Goal: Information Seeking & Learning: Learn about a topic

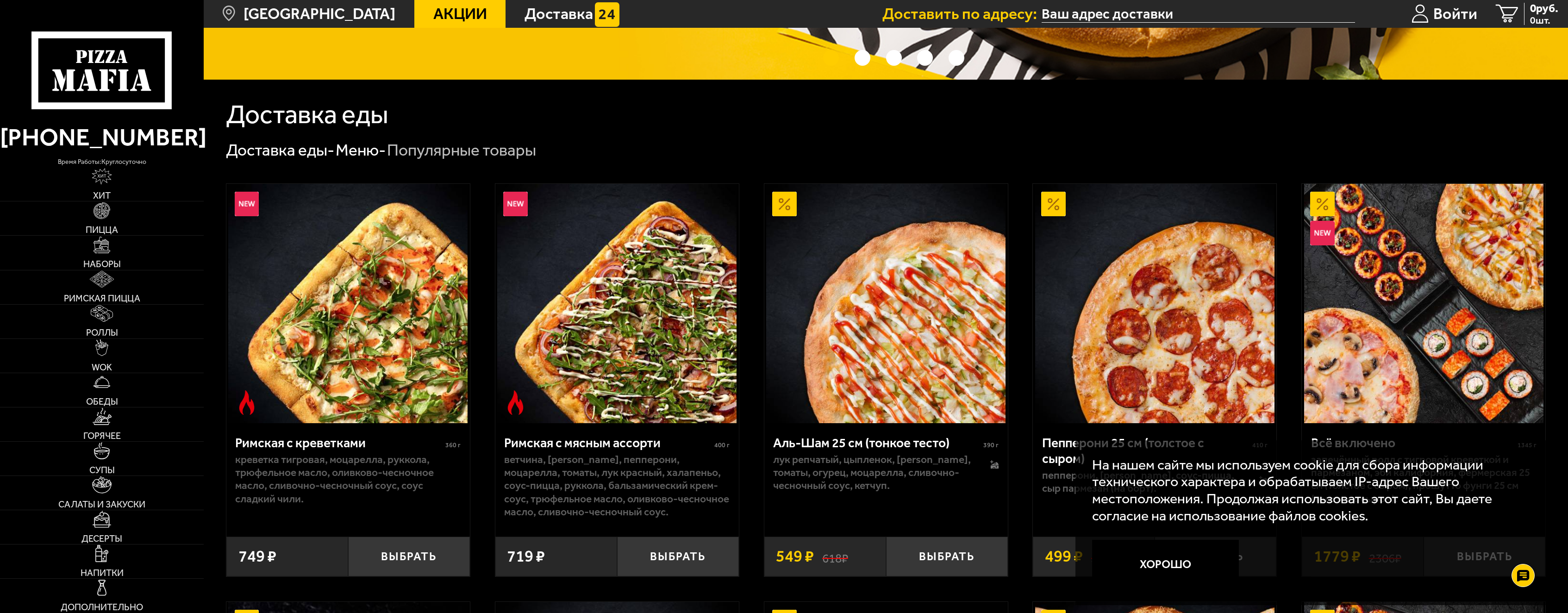
scroll to position [510, 0]
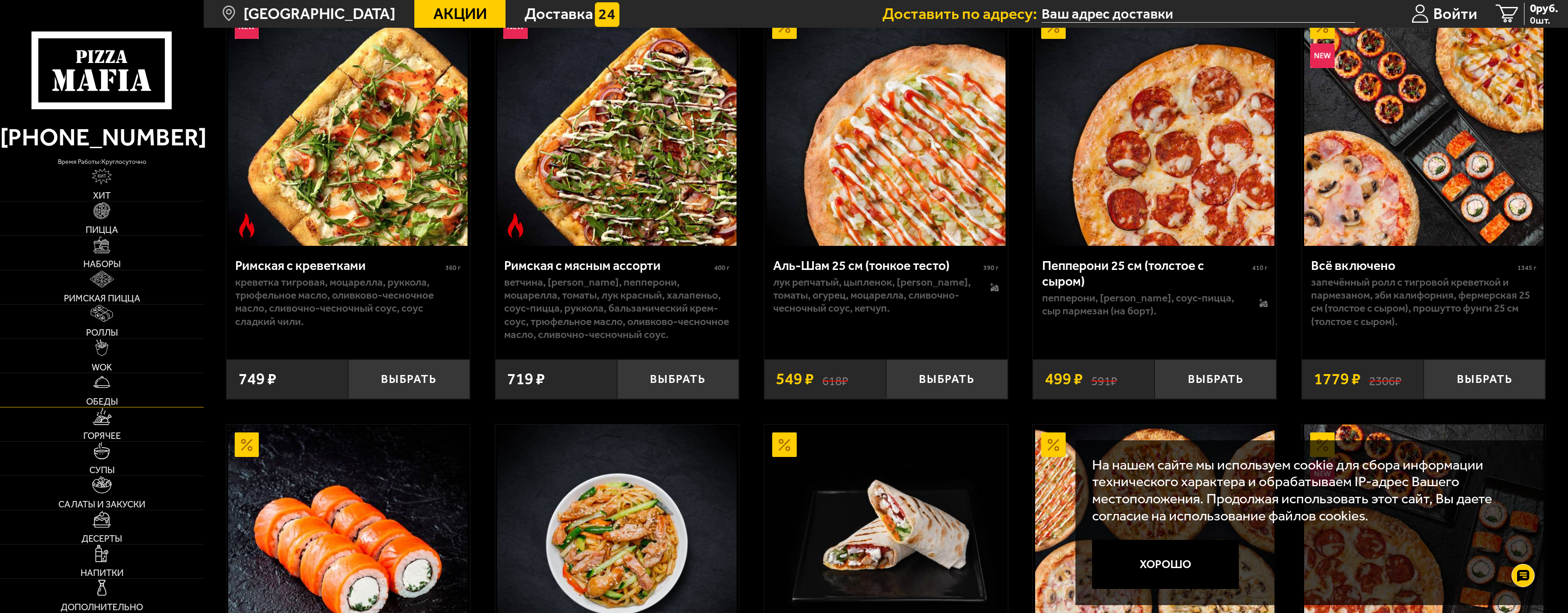
click at [101, 378] on img at bounding box center [102, 382] width 17 height 17
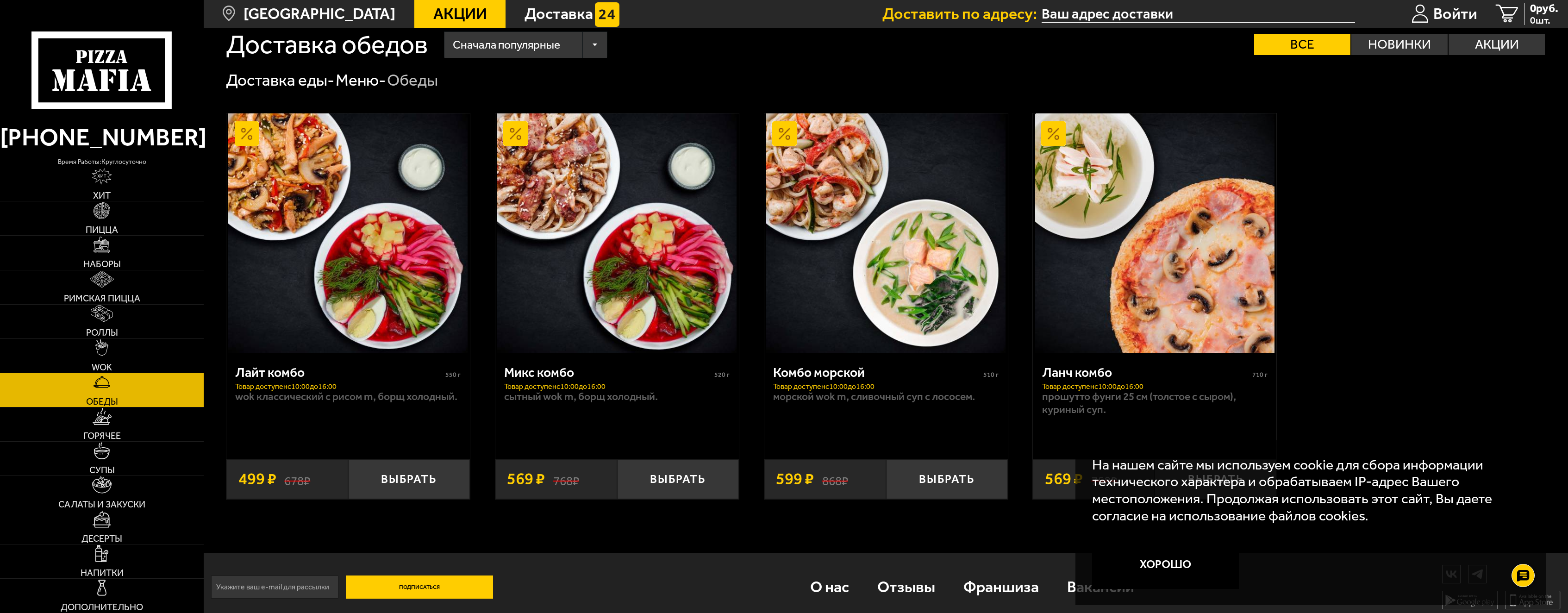
scroll to position [28, 0]
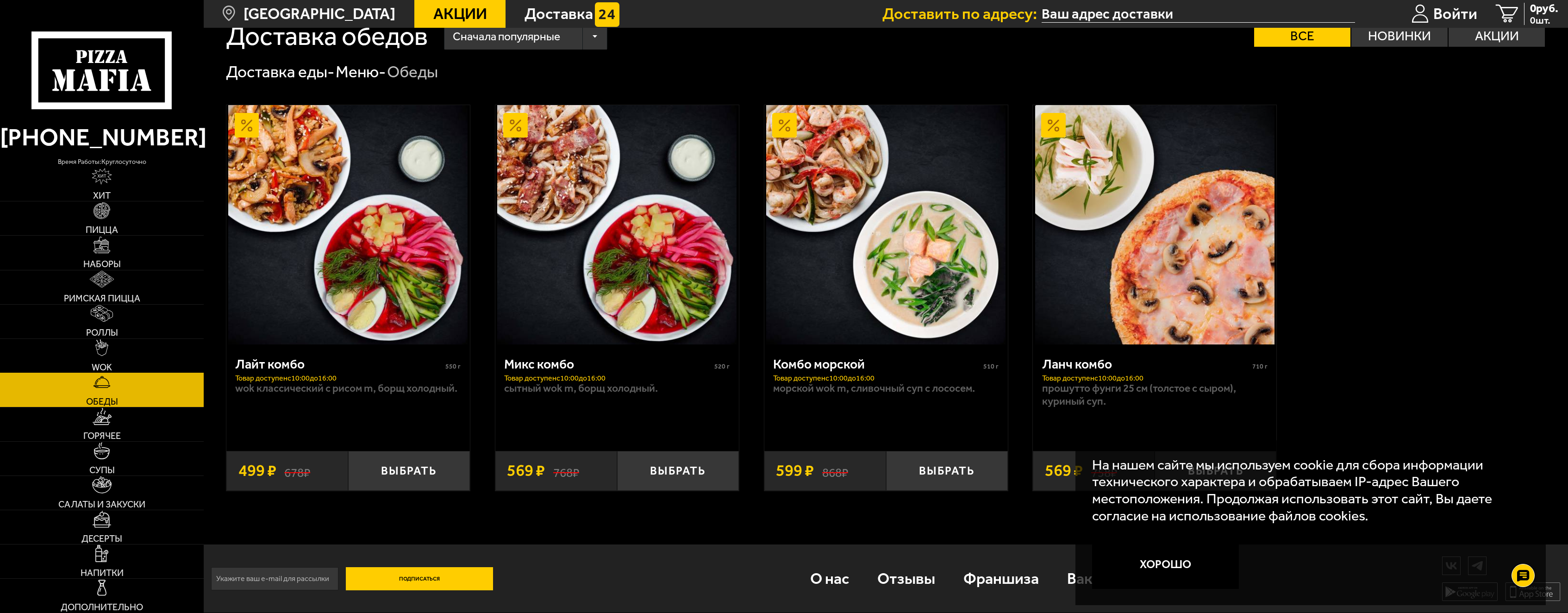
click at [102, 343] on img at bounding box center [102, 348] width 13 height 17
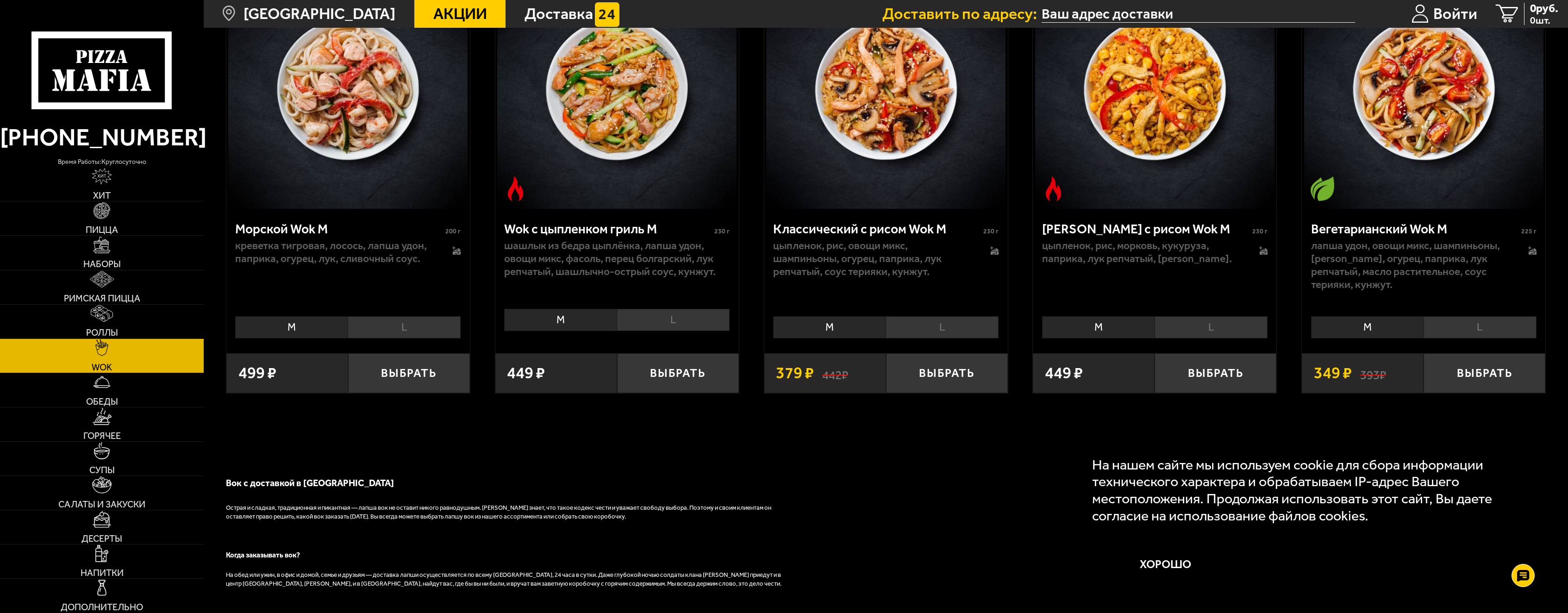
scroll to position [1065, 0]
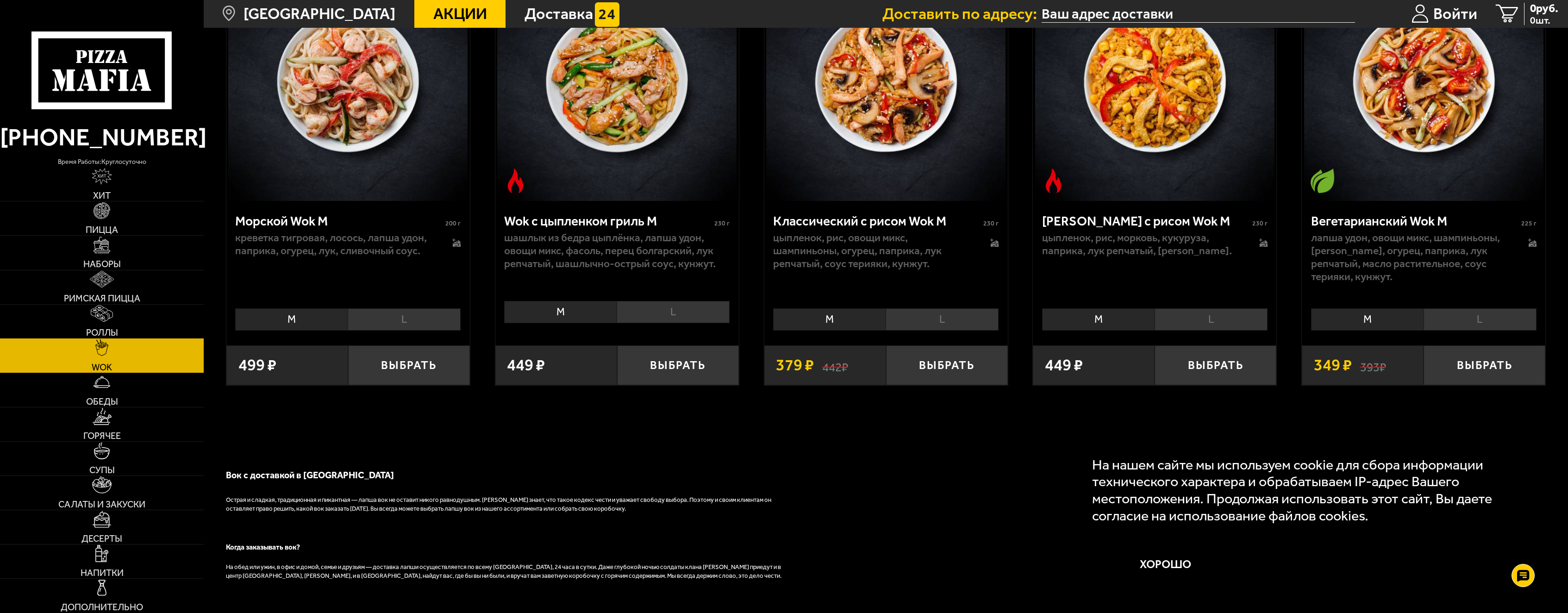
click at [109, 318] on img at bounding box center [102, 314] width 22 height 17
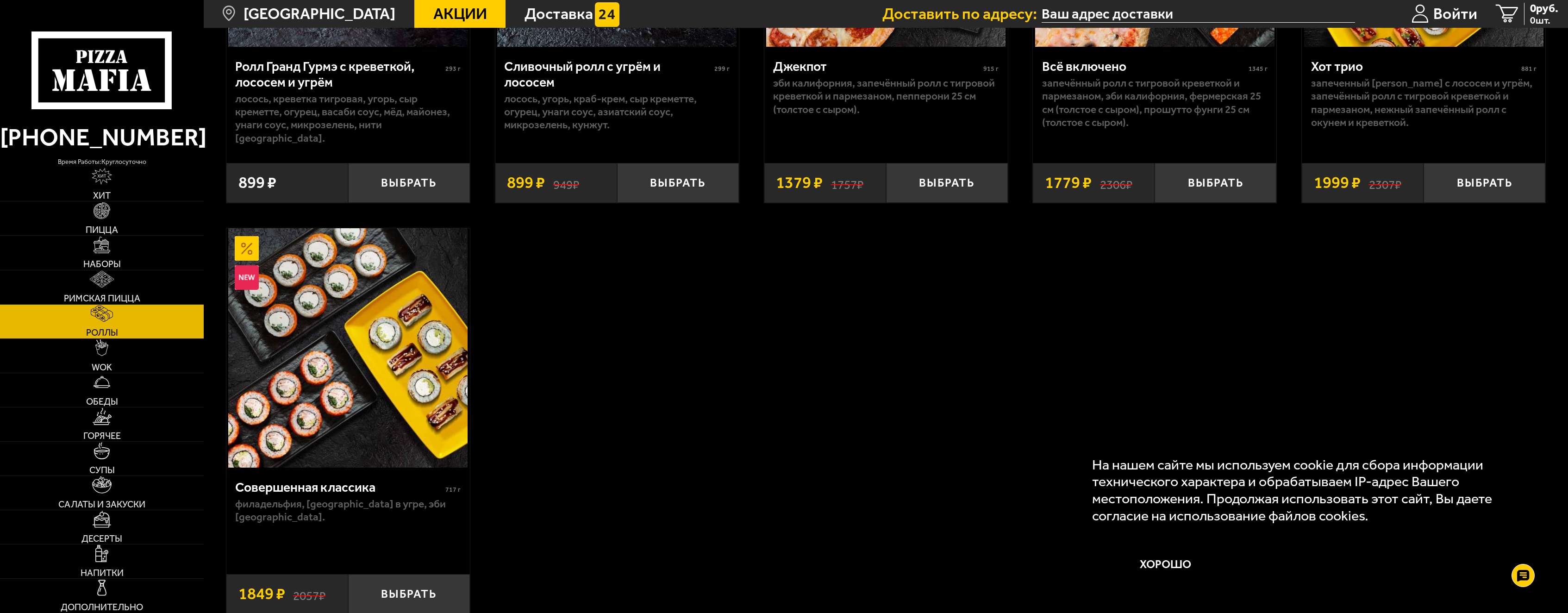
scroll to position [1157, 0]
click at [99, 461] on link "Супы" at bounding box center [102, 459] width 204 height 34
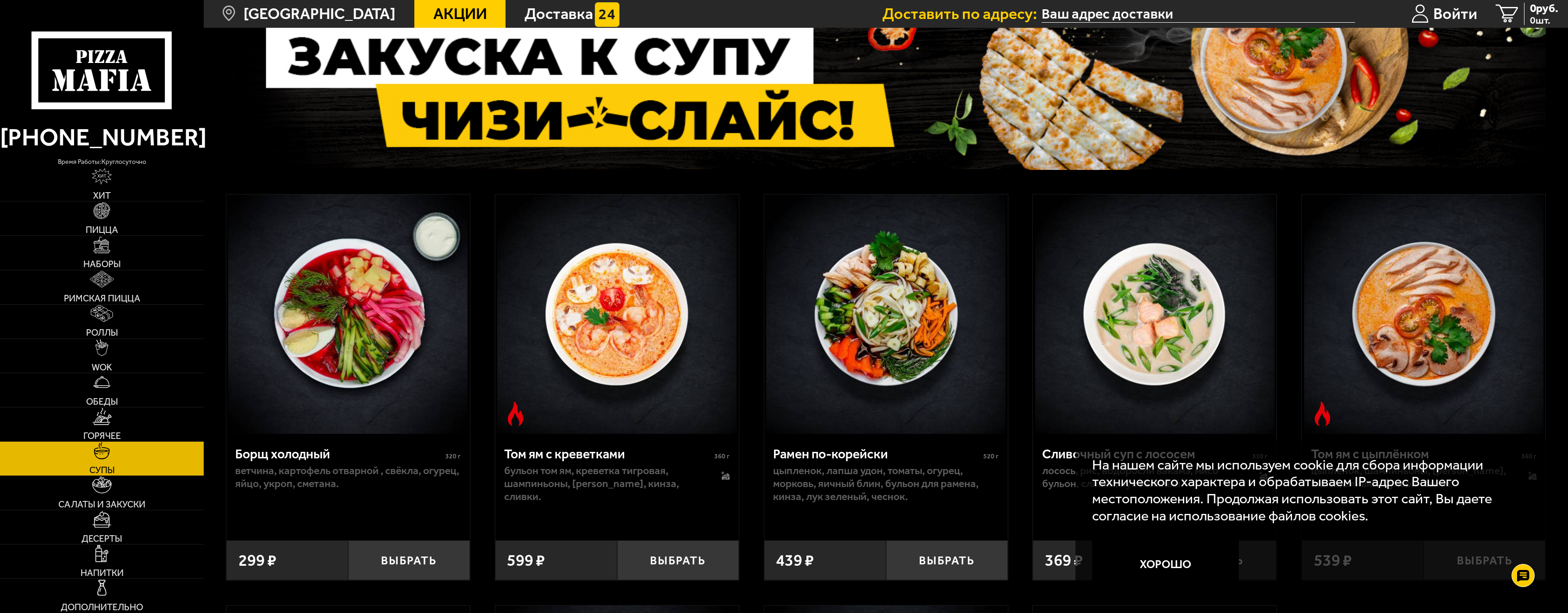
scroll to position [139, 0]
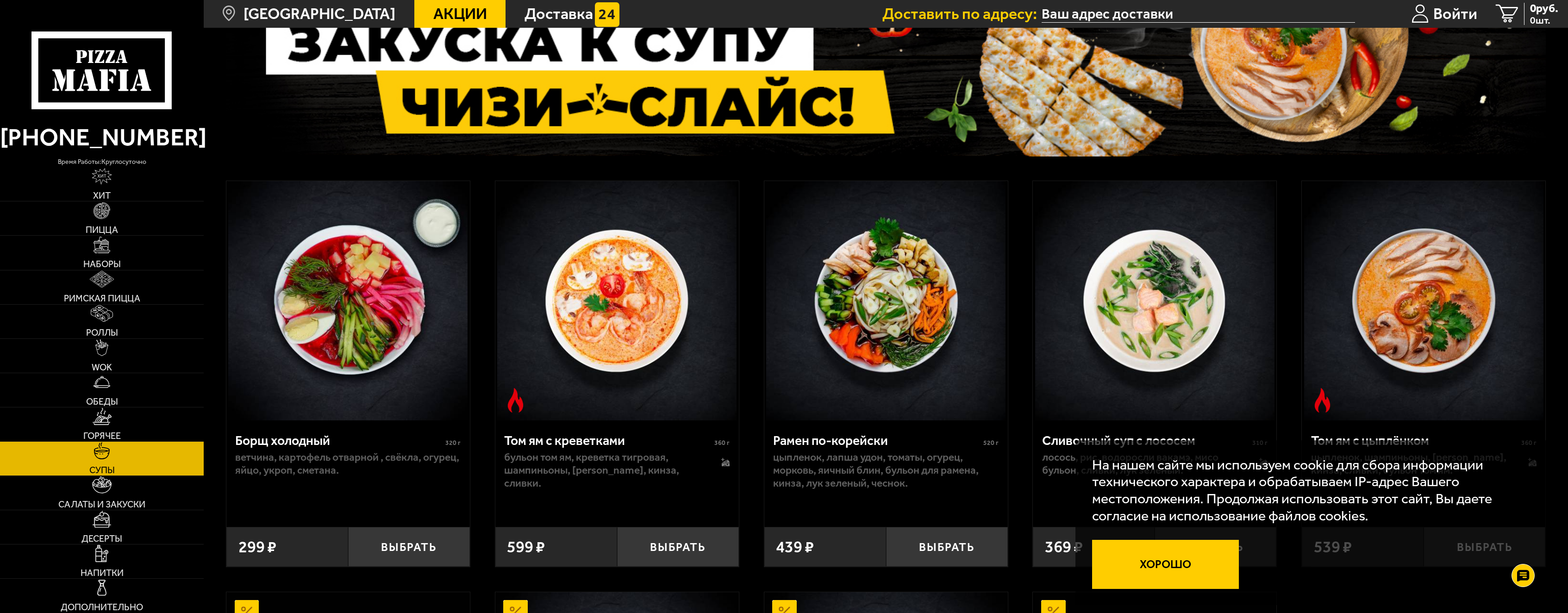
click at [1183, 565] on button "Хорошо" at bounding box center [1166, 564] width 147 height 49
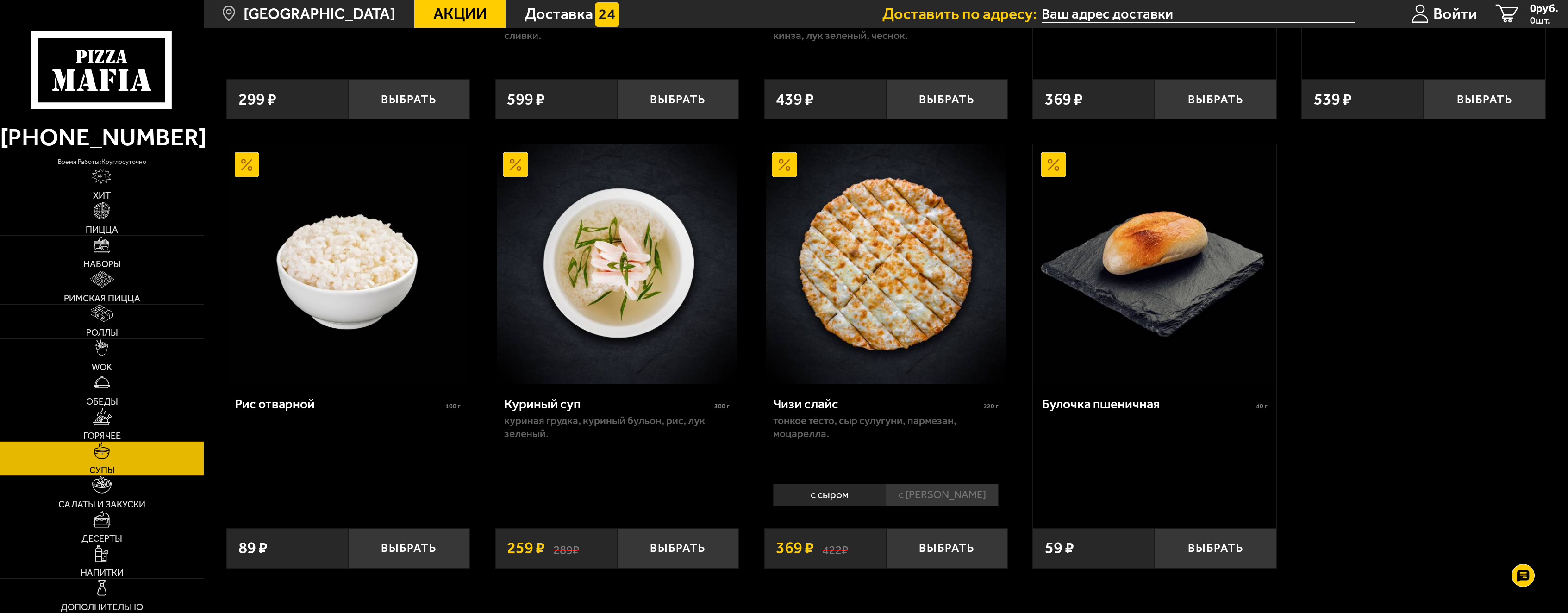
scroll to position [602, 0]
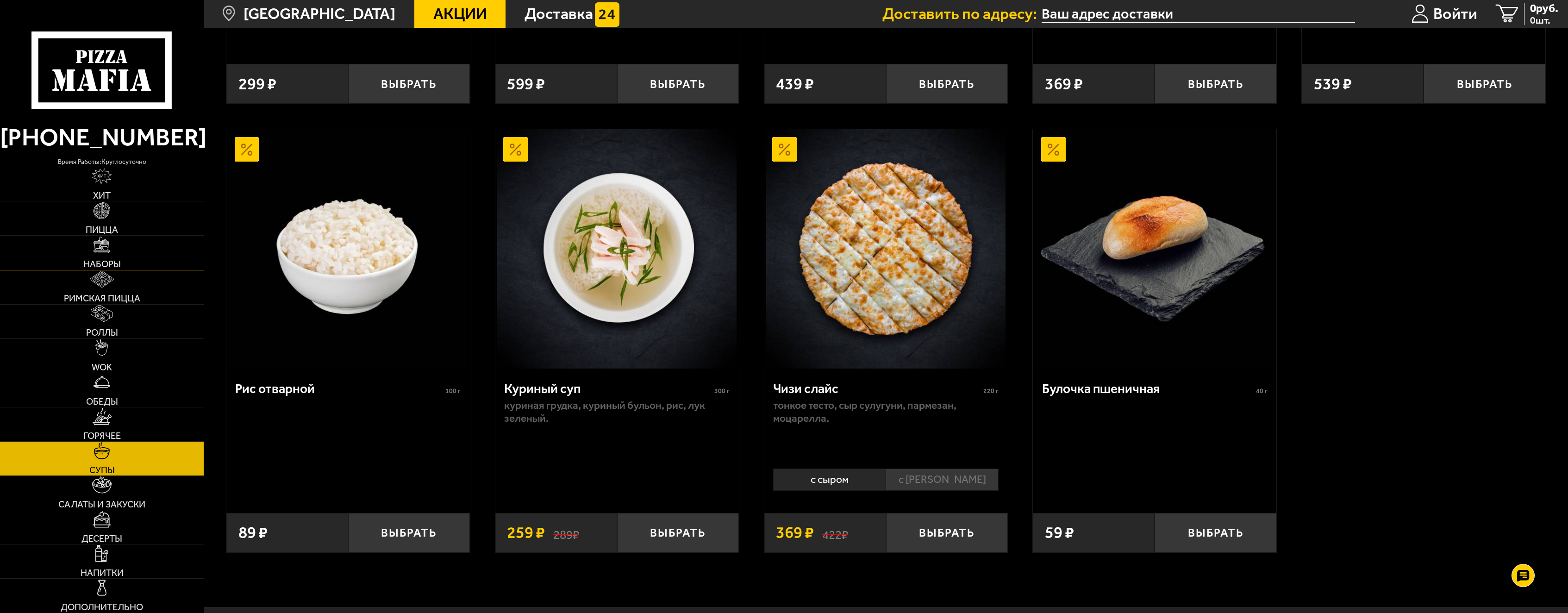
click at [97, 250] on img at bounding box center [102, 245] width 17 height 17
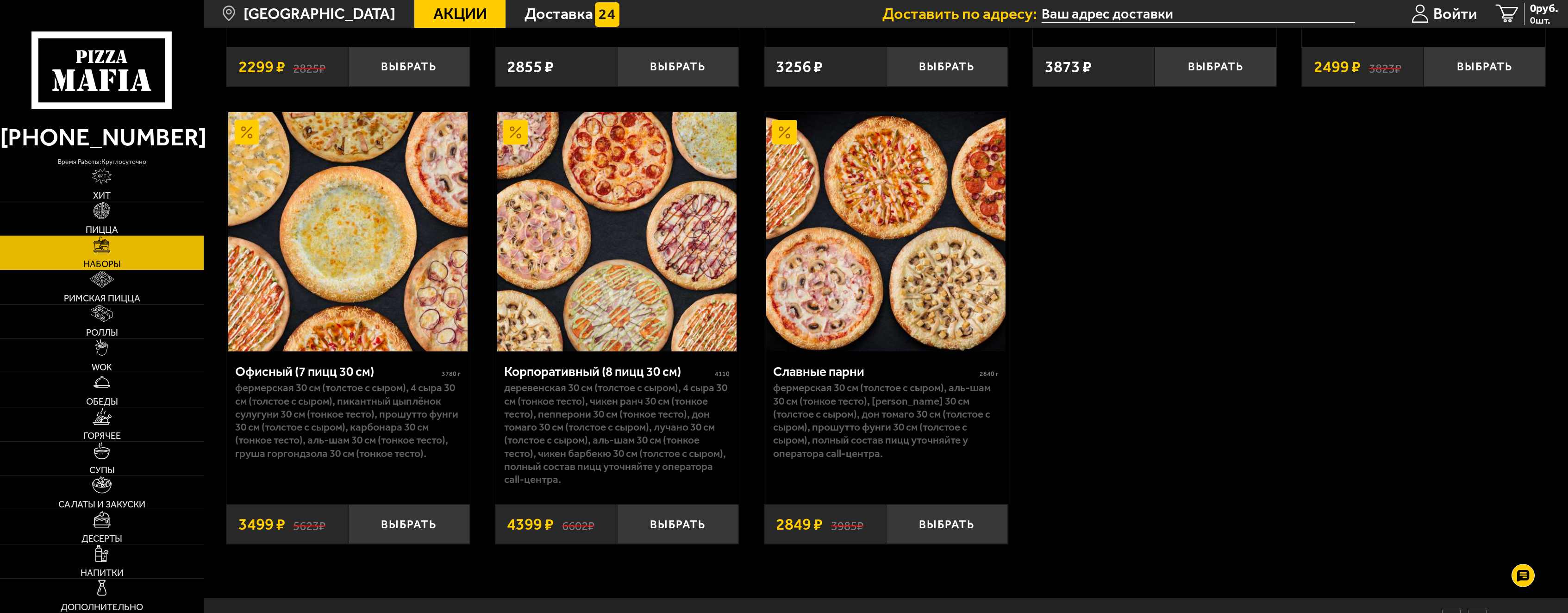
scroll to position [2592, 0]
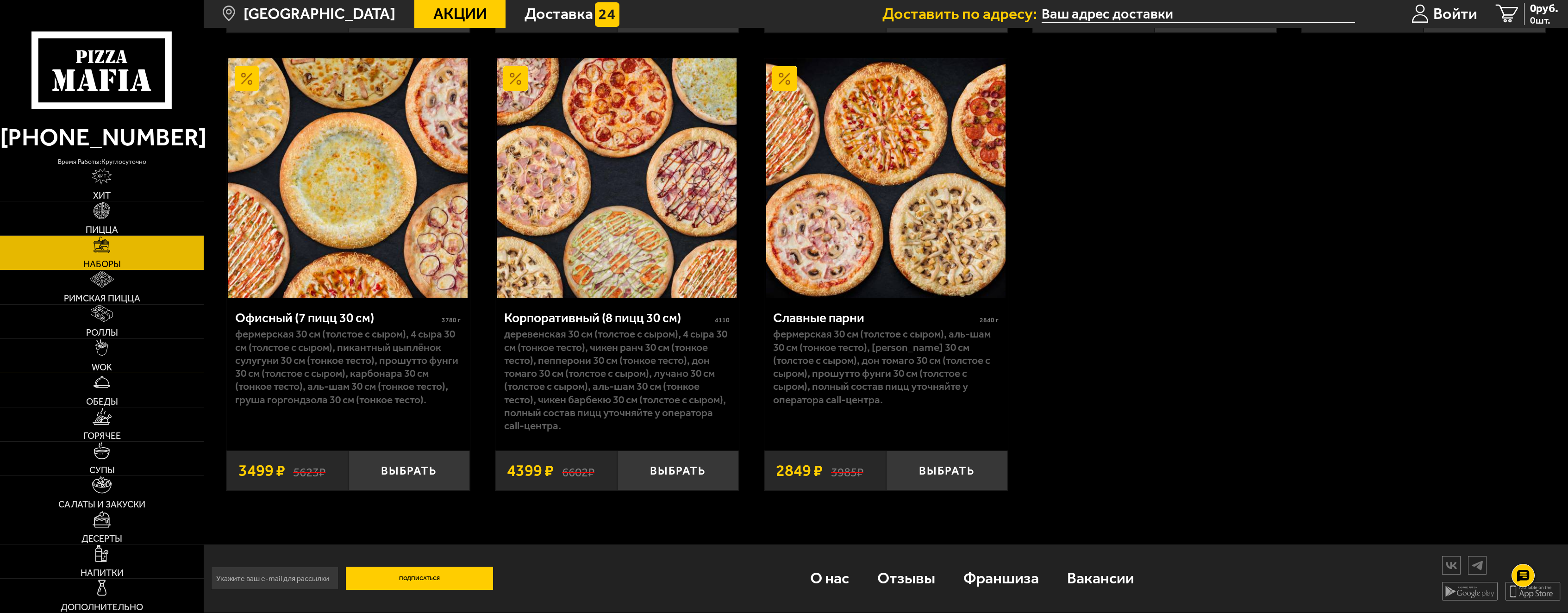
click at [89, 357] on link "WOK" at bounding box center [102, 356] width 204 height 34
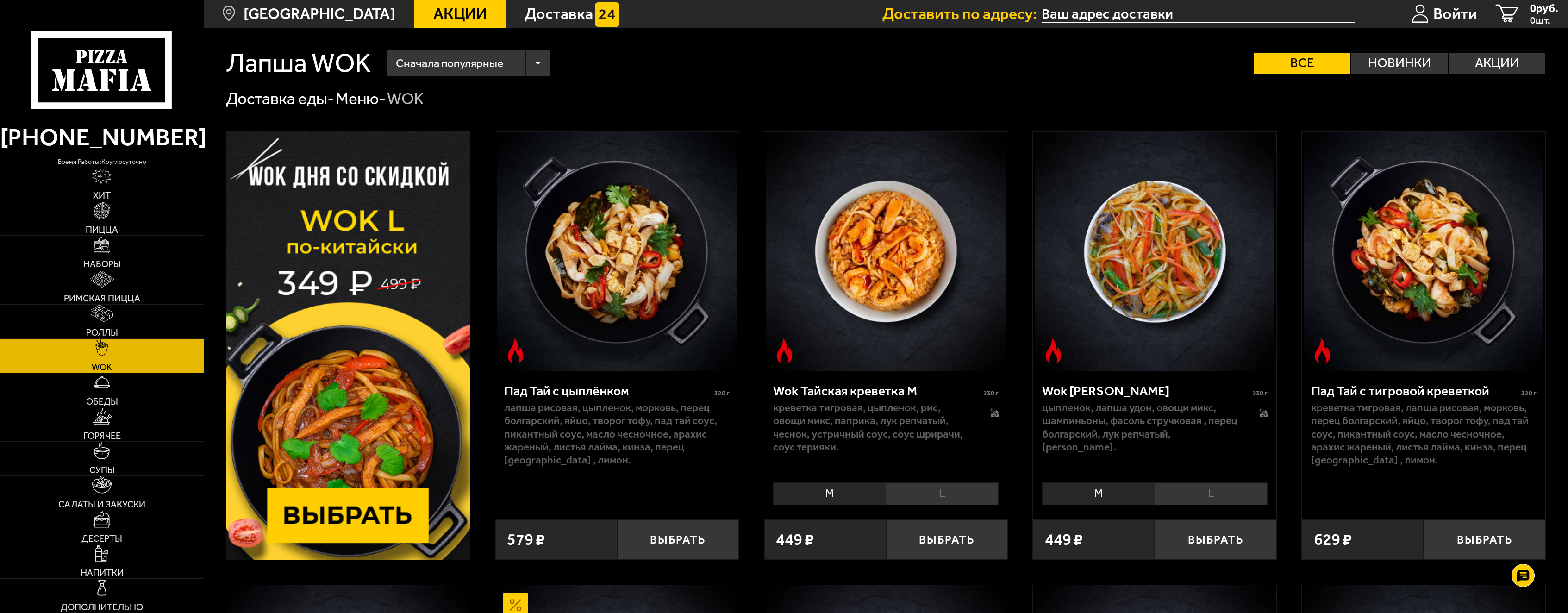
click at [95, 480] on img at bounding box center [101, 485] width 19 height 17
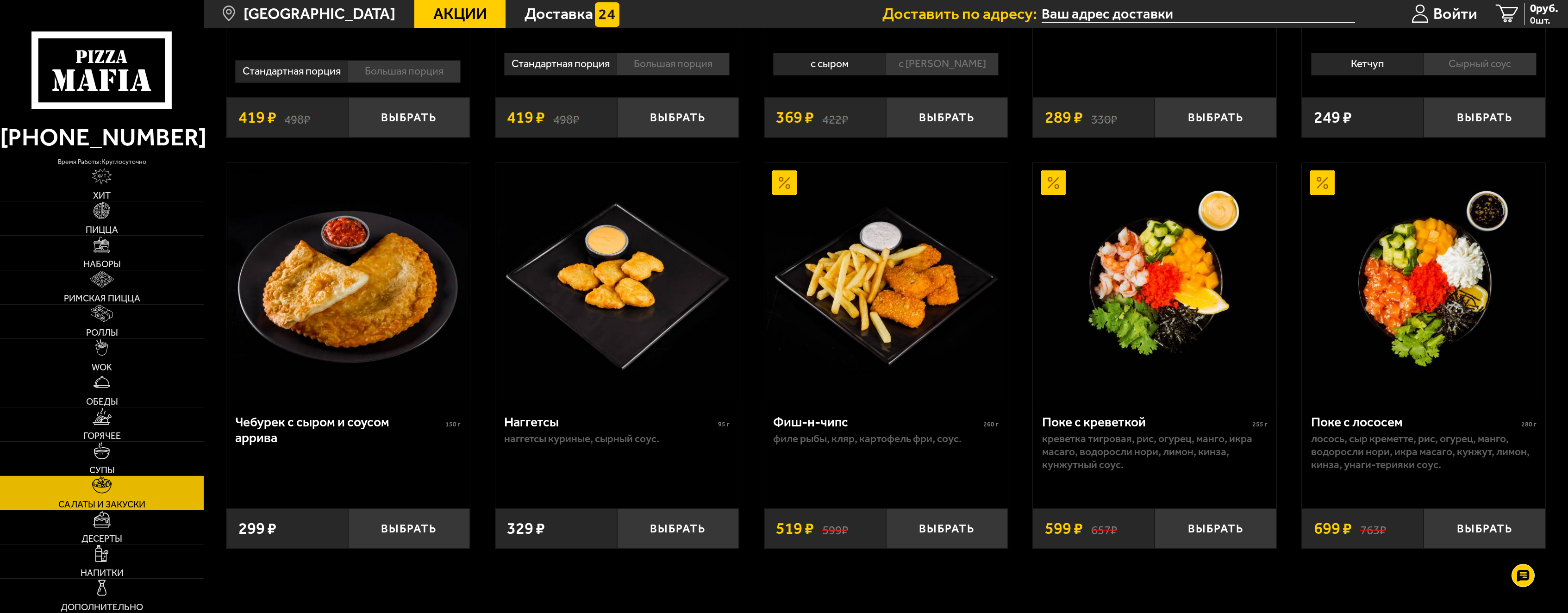
scroll to position [880, 0]
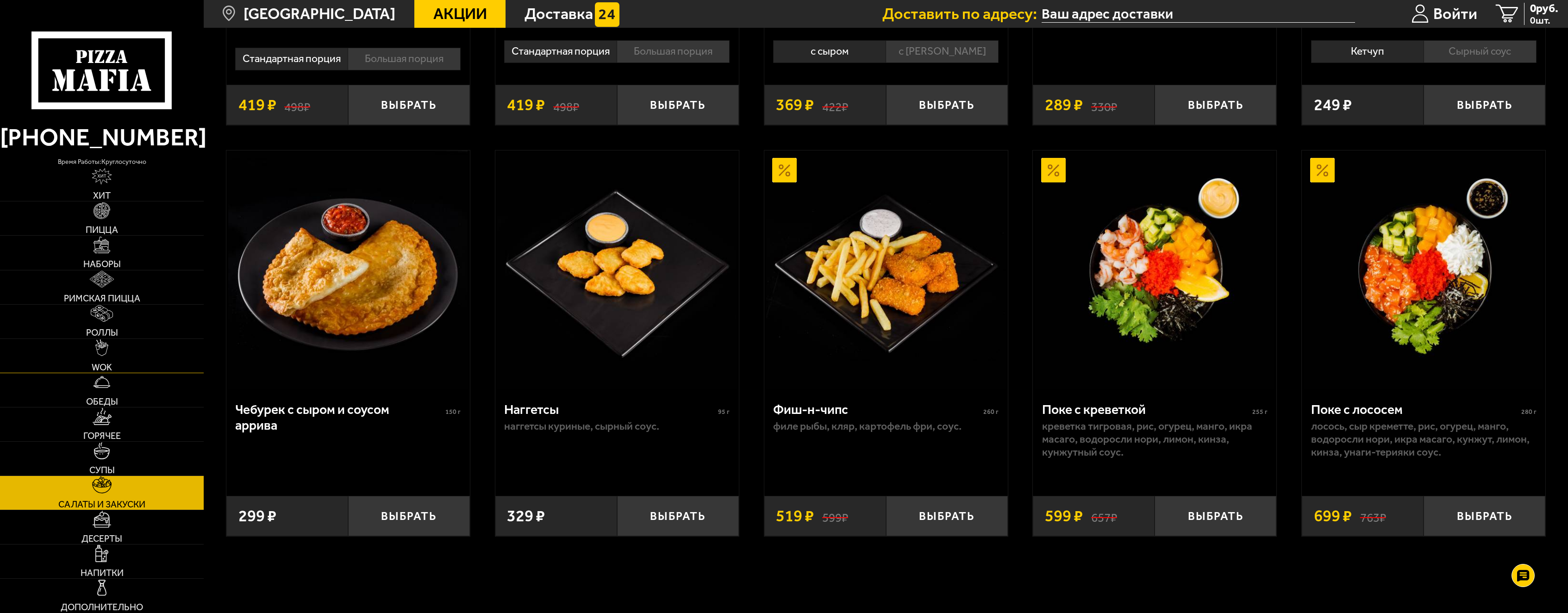
click at [93, 348] on link "WOK" at bounding box center [102, 356] width 204 height 34
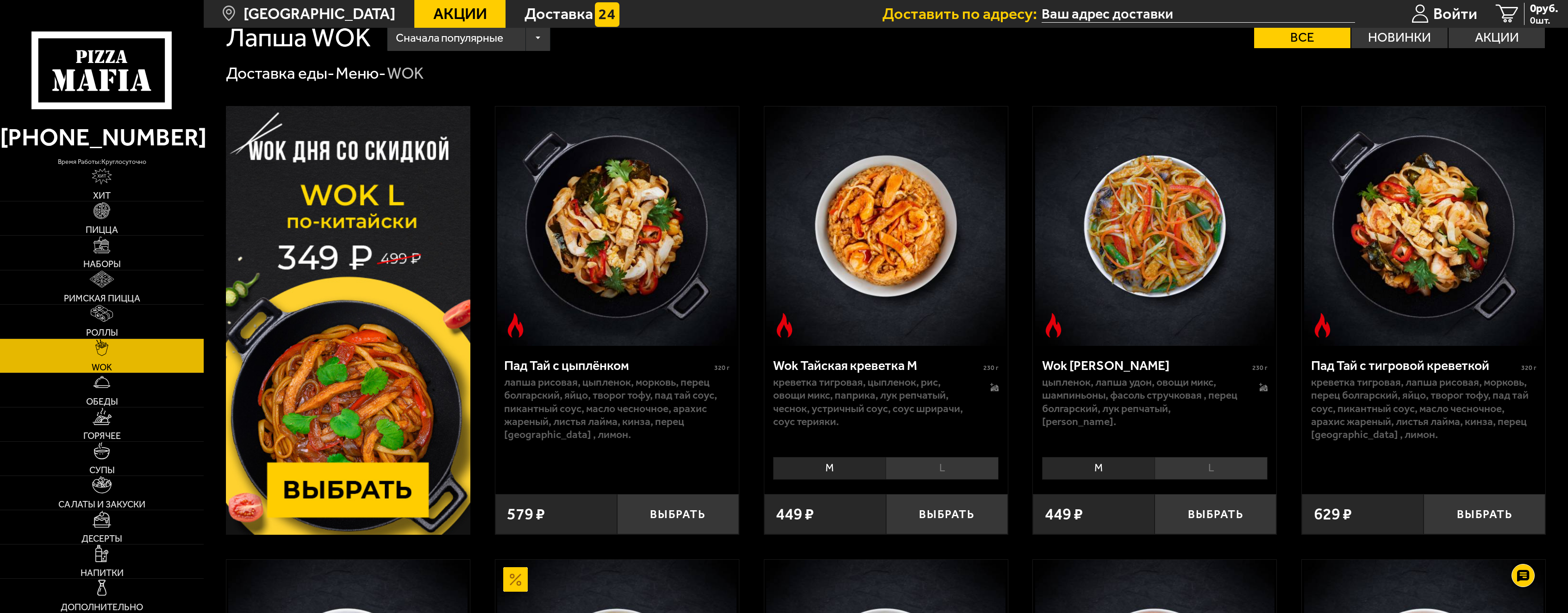
scroll to position [46, 0]
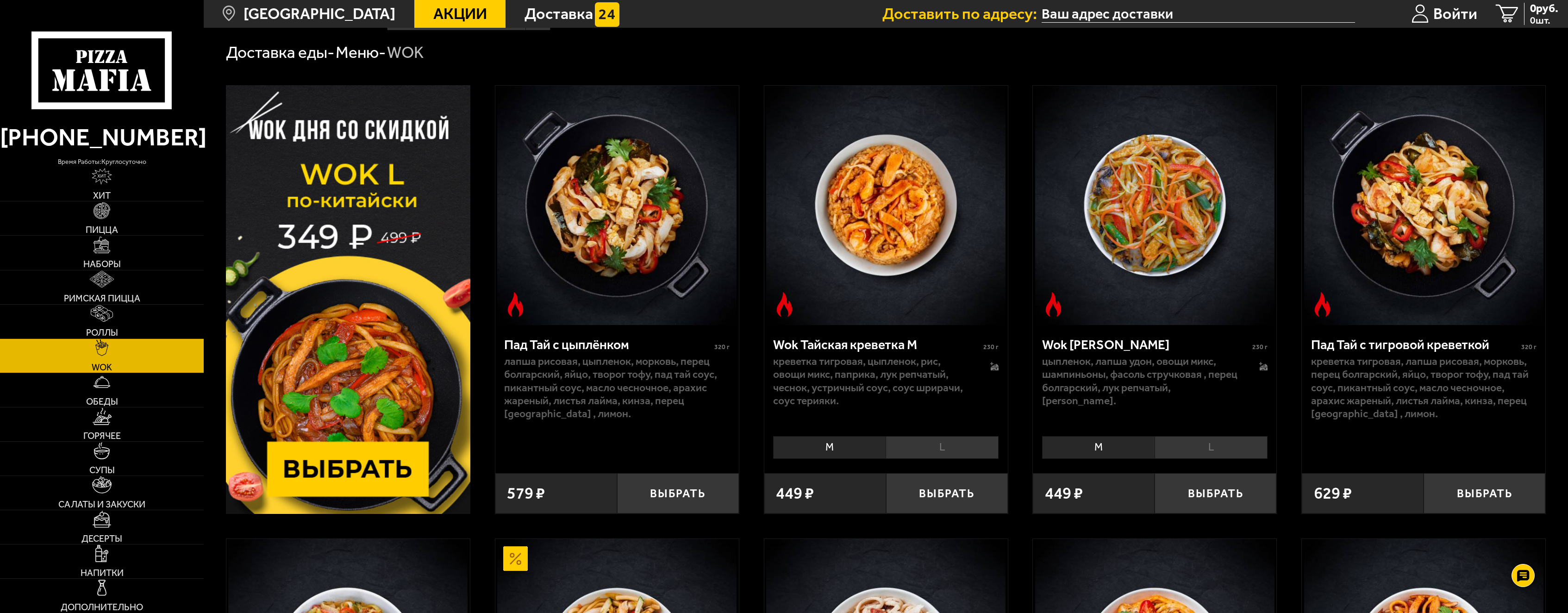
click at [1200, 444] on li "L" at bounding box center [1211, 447] width 113 height 23
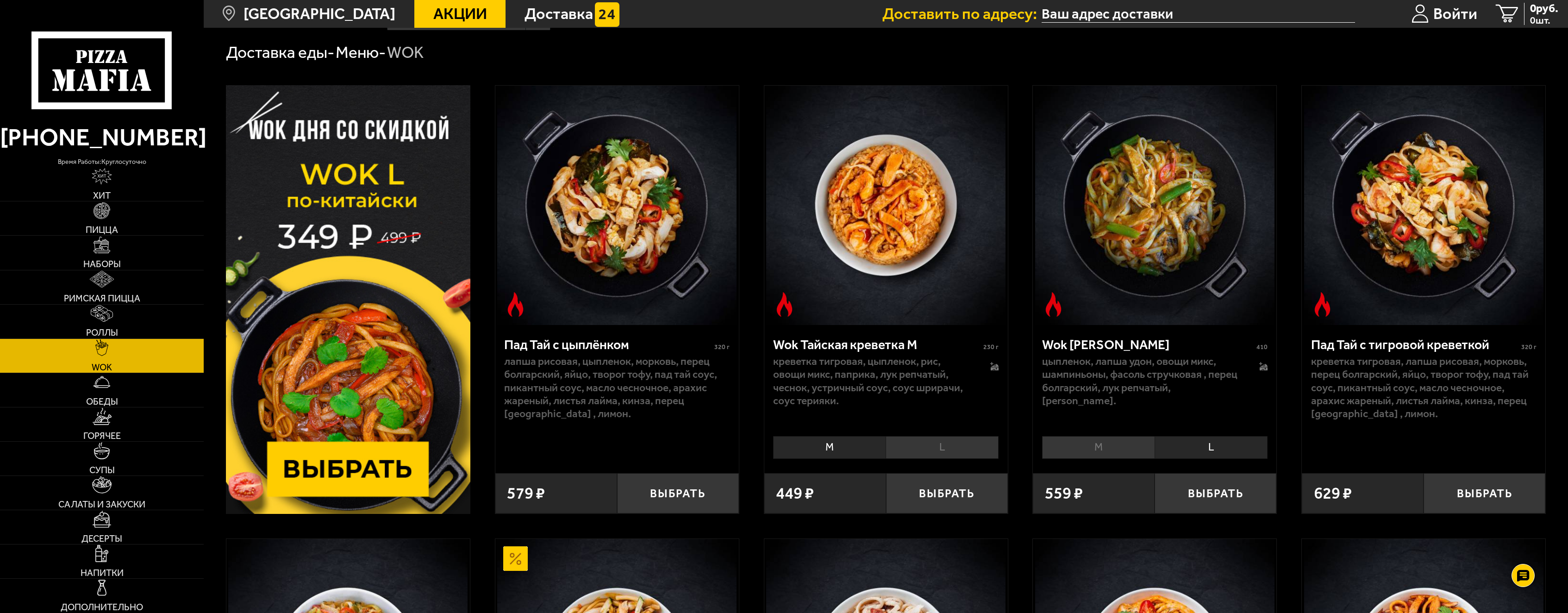
click at [1111, 442] on li "M" at bounding box center [1098, 447] width 113 height 23
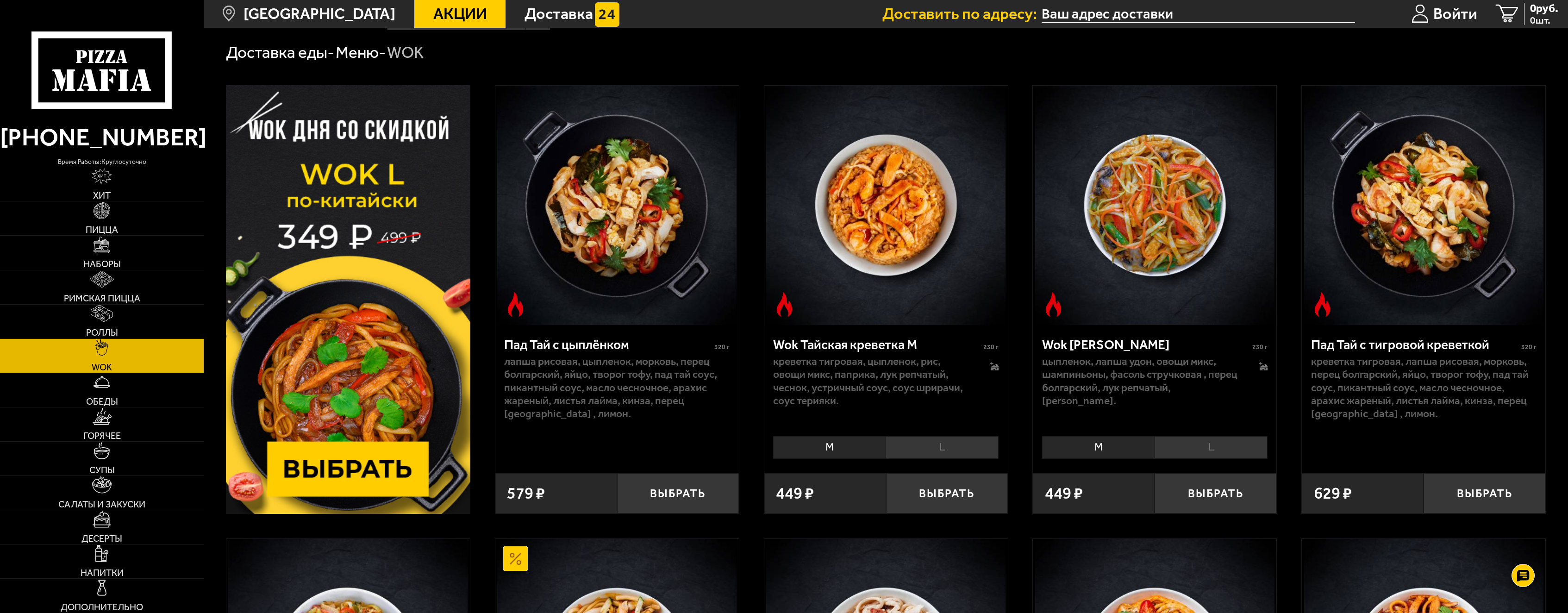
click at [1205, 444] on li "L" at bounding box center [1211, 447] width 113 height 23
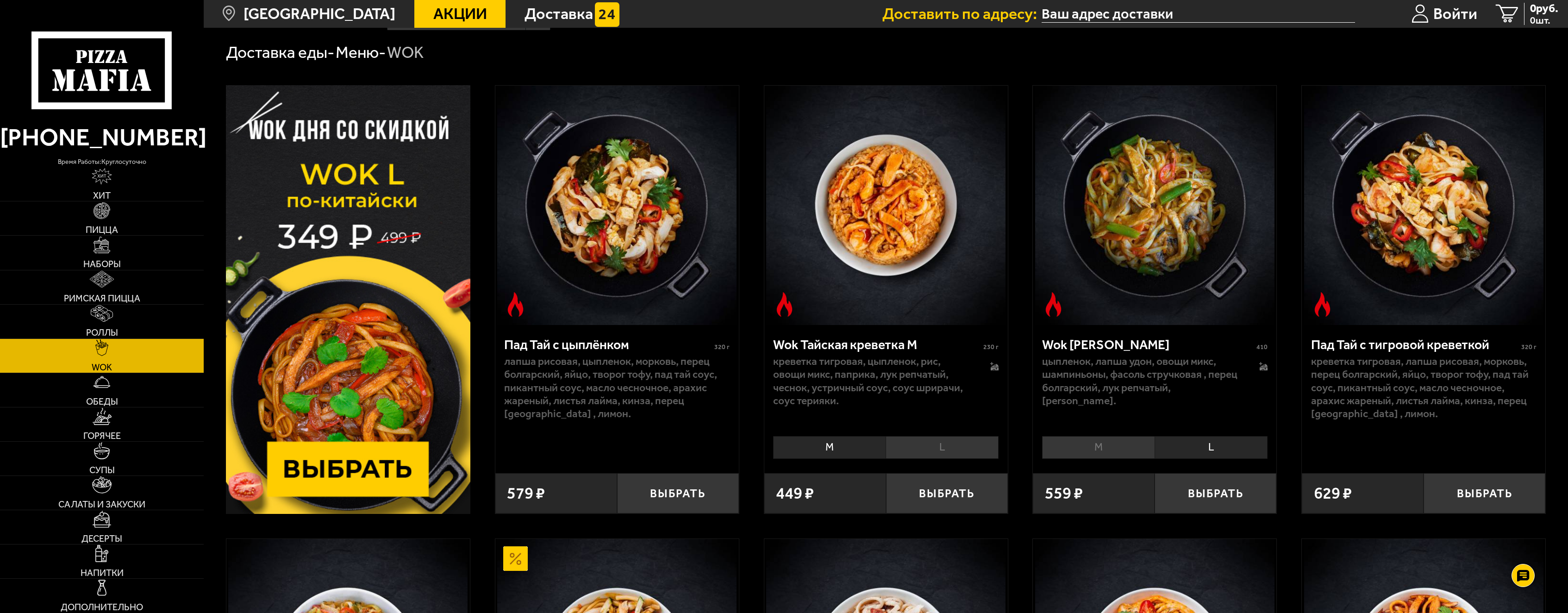
click at [1105, 444] on li "M" at bounding box center [1098, 447] width 113 height 23
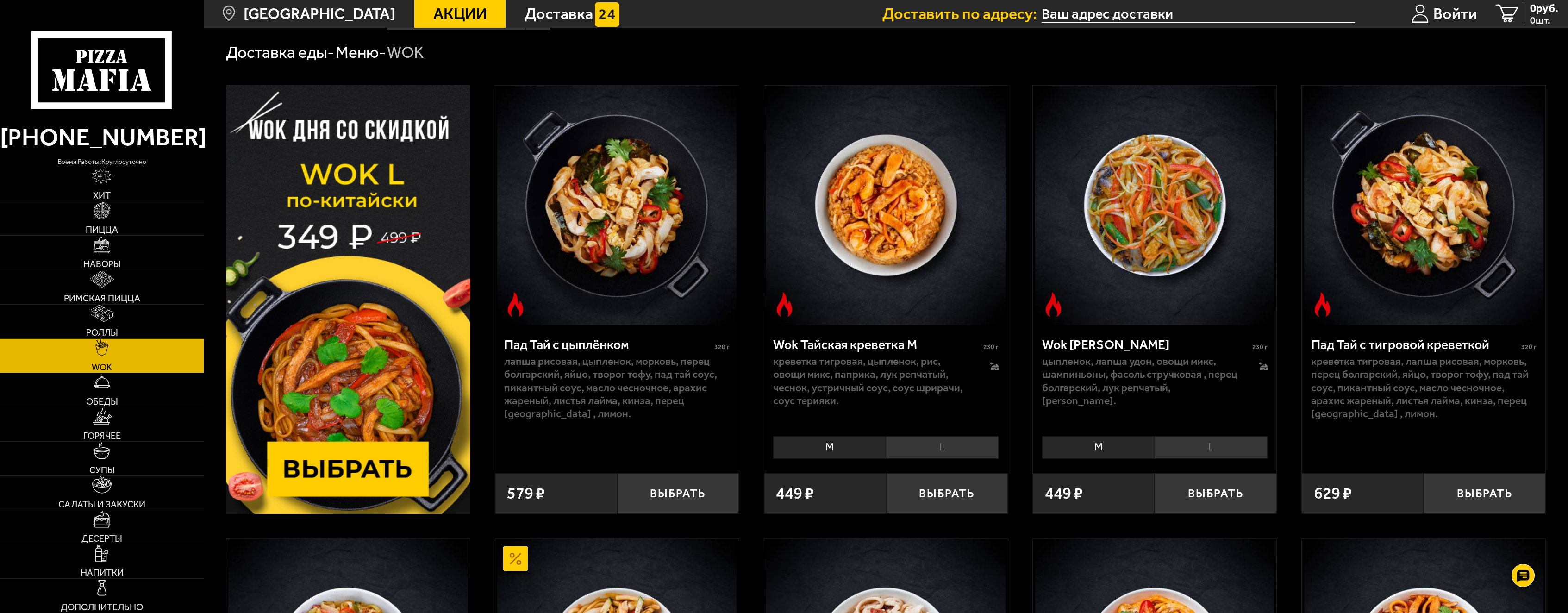
click at [1217, 451] on li "L" at bounding box center [1211, 447] width 113 height 23
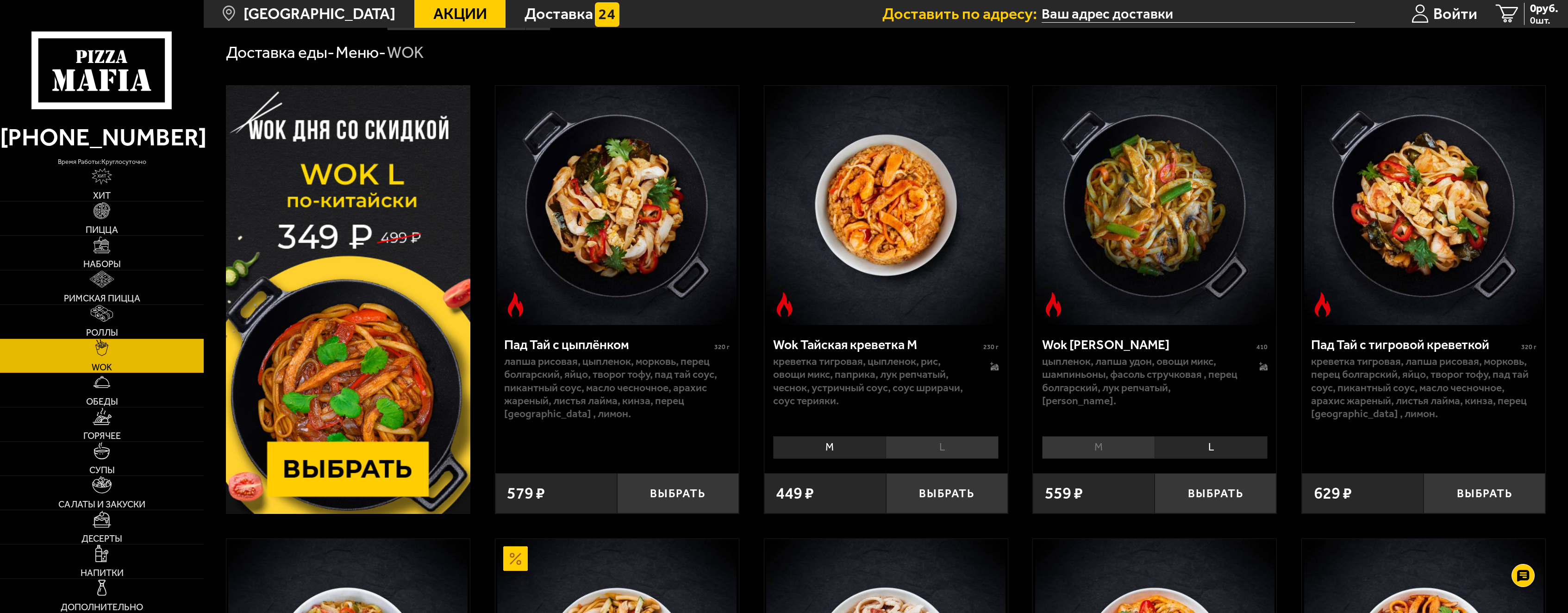
click at [1124, 450] on li "M" at bounding box center [1098, 447] width 113 height 23
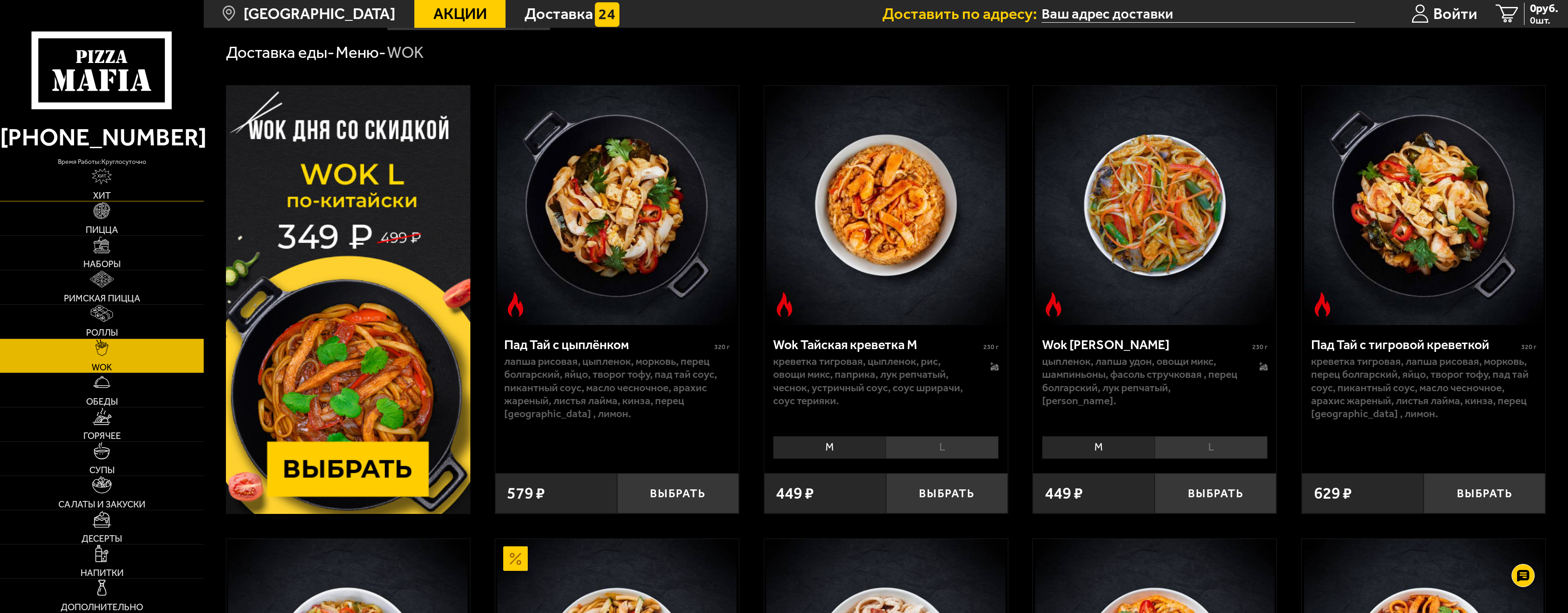
click at [107, 175] on img at bounding box center [102, 177] width 20 height 17
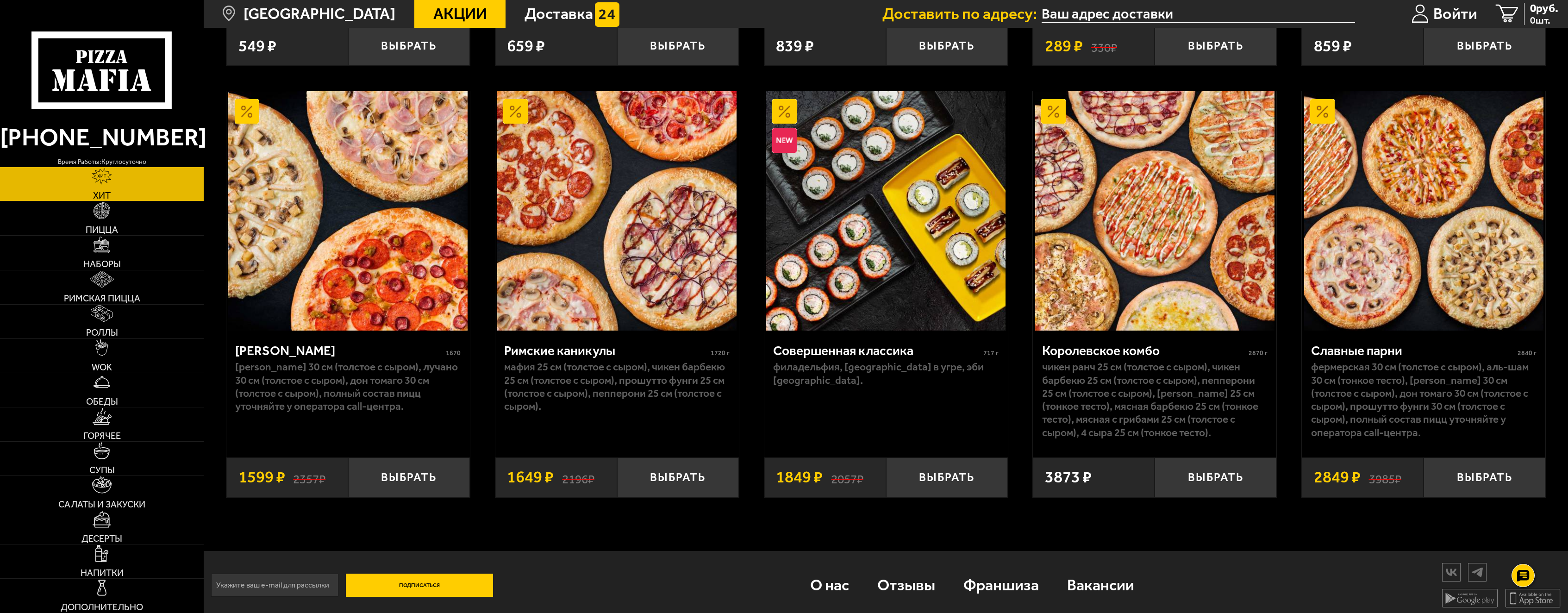
scroll to position [897, 0]
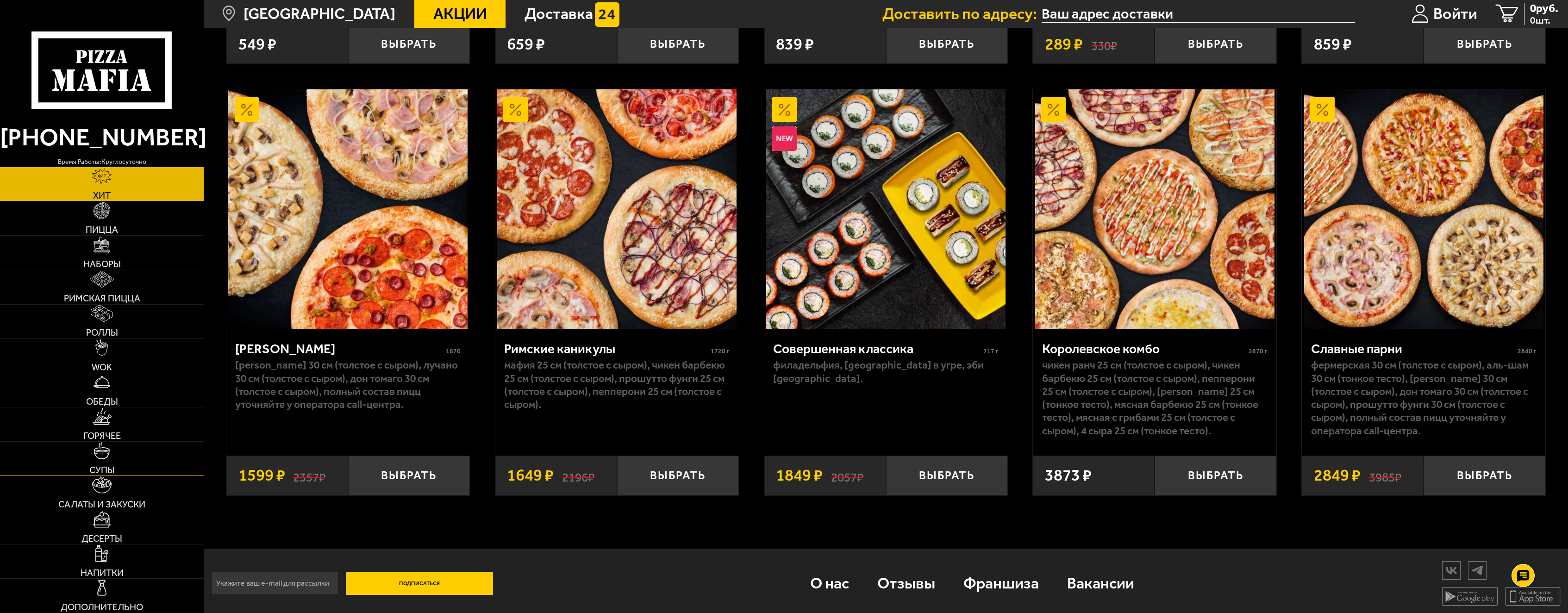
click at [100, 457] on img at bounding box center [102, 450] width 17 height 17
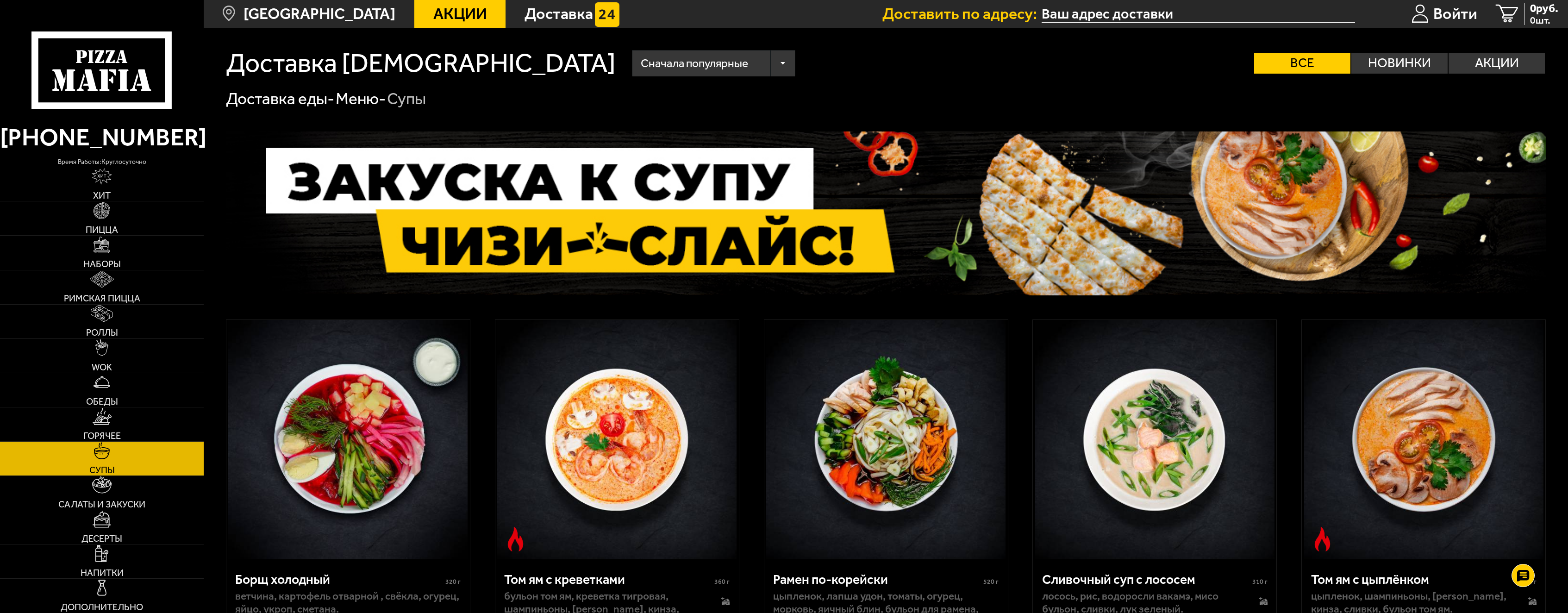
click at [99, 485] on img at bounding box center [101, 485] width 19 height 17
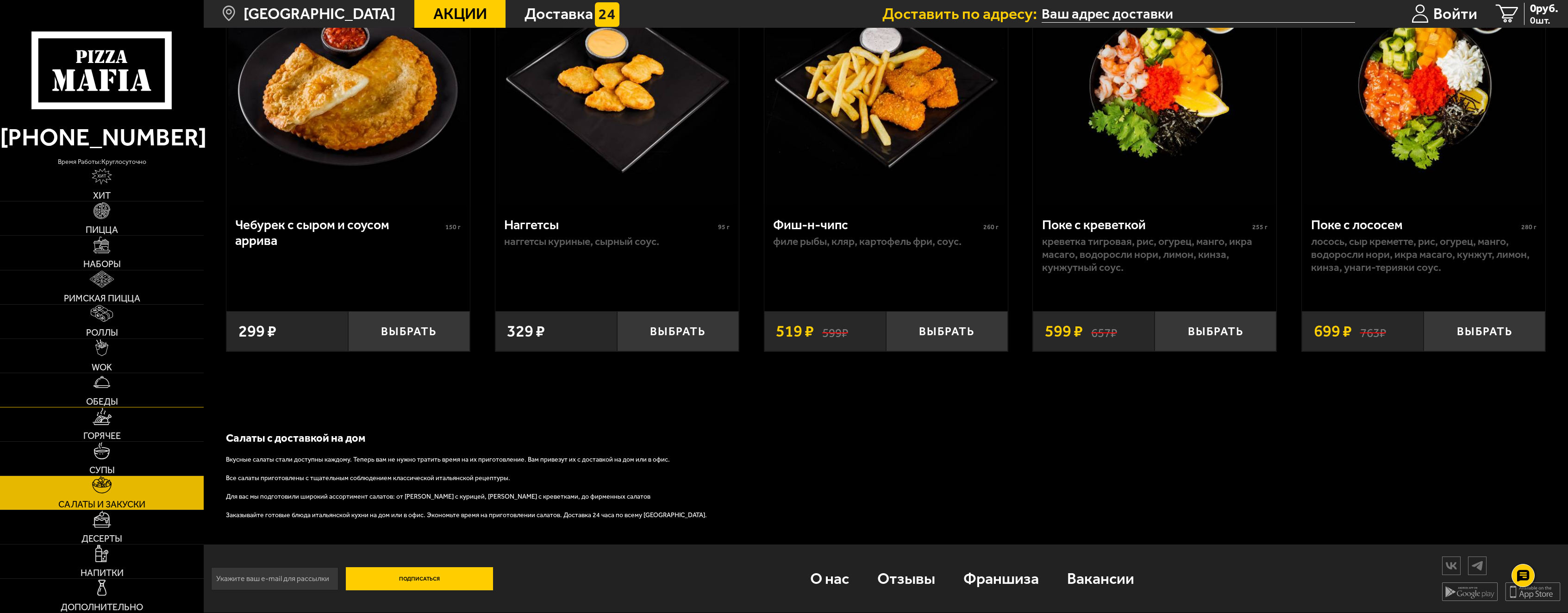
scroll to position [1067, 0]
click at [111, 559] on link "Напитки" at bounding box center [102, 561] width 204 height 34
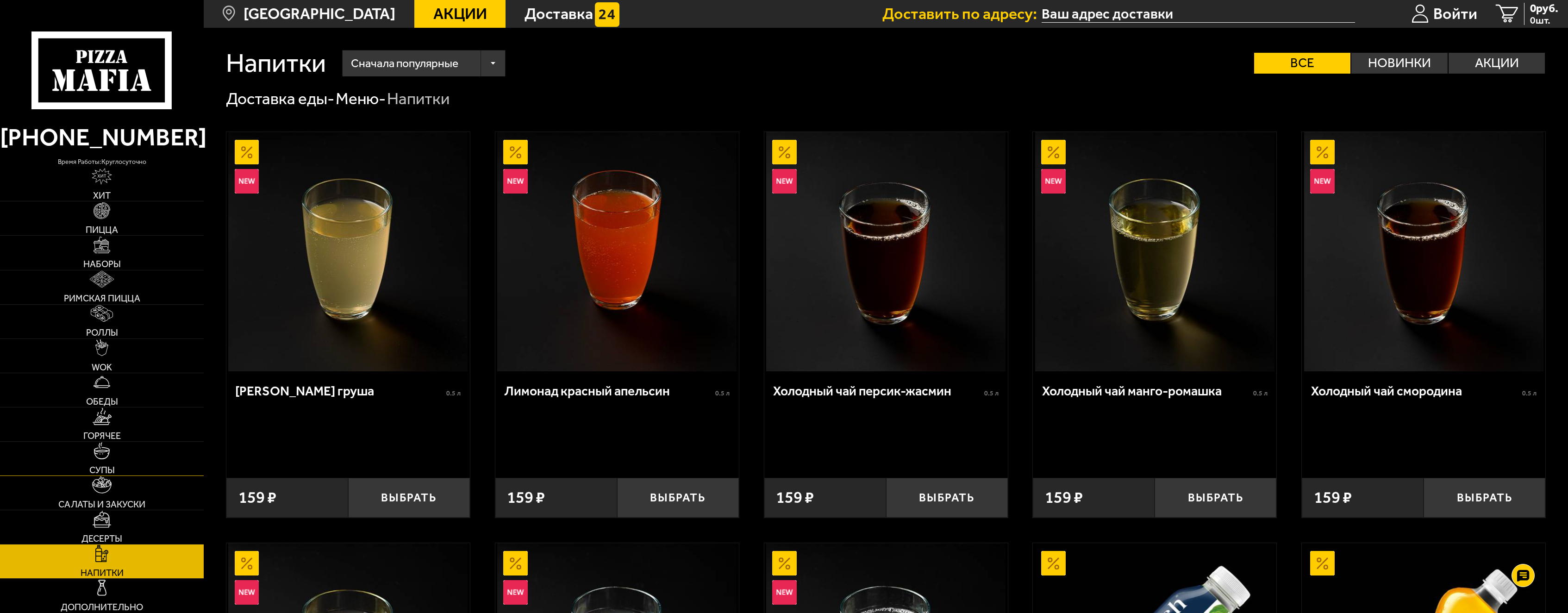
scroll to position [231, 0]
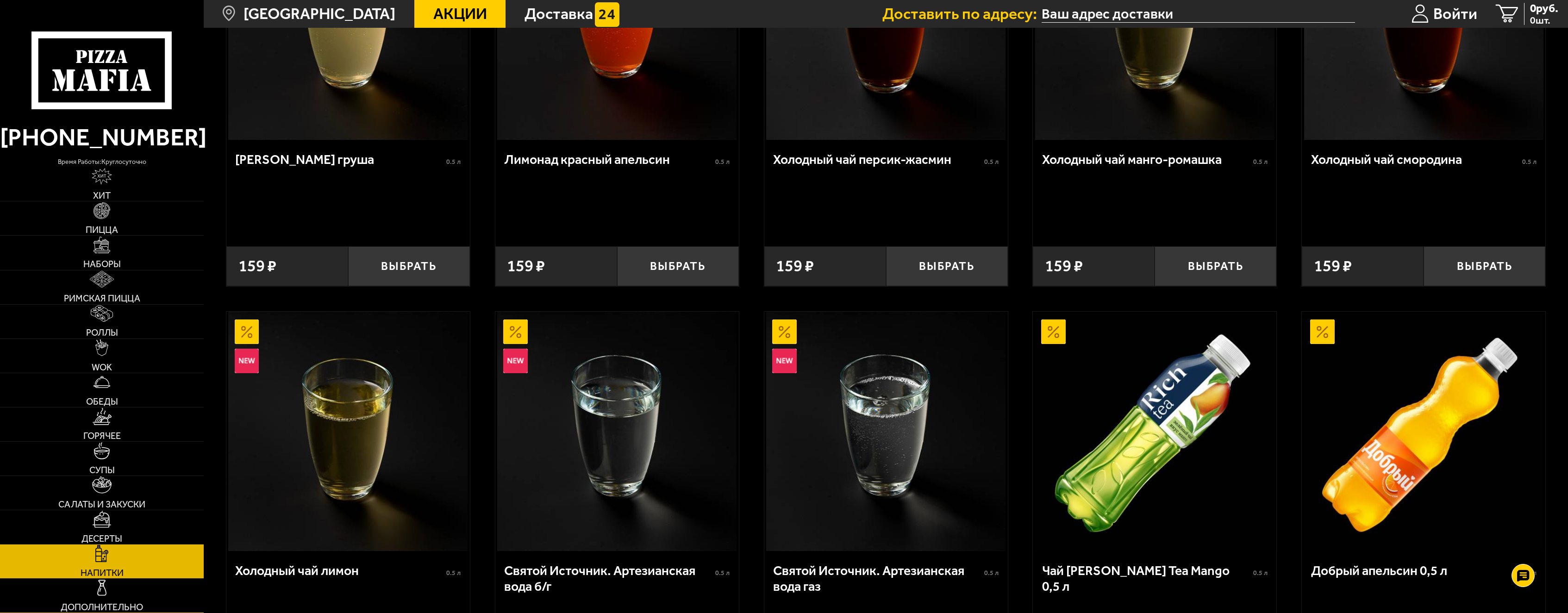
click at [108, 589] on img at bounding box center [102, 587] width 17 height 17
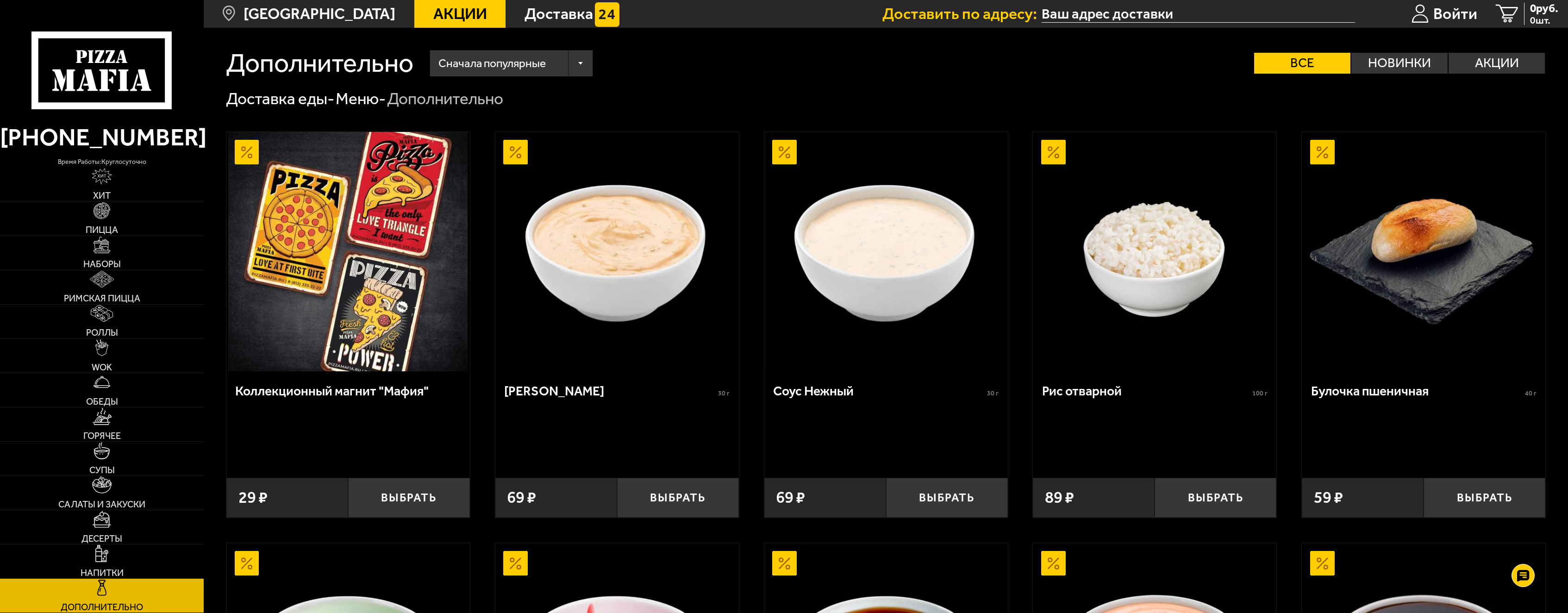
click at [433, 20] on span "Акции" at bounding box center [460, 14] width 54 height 16
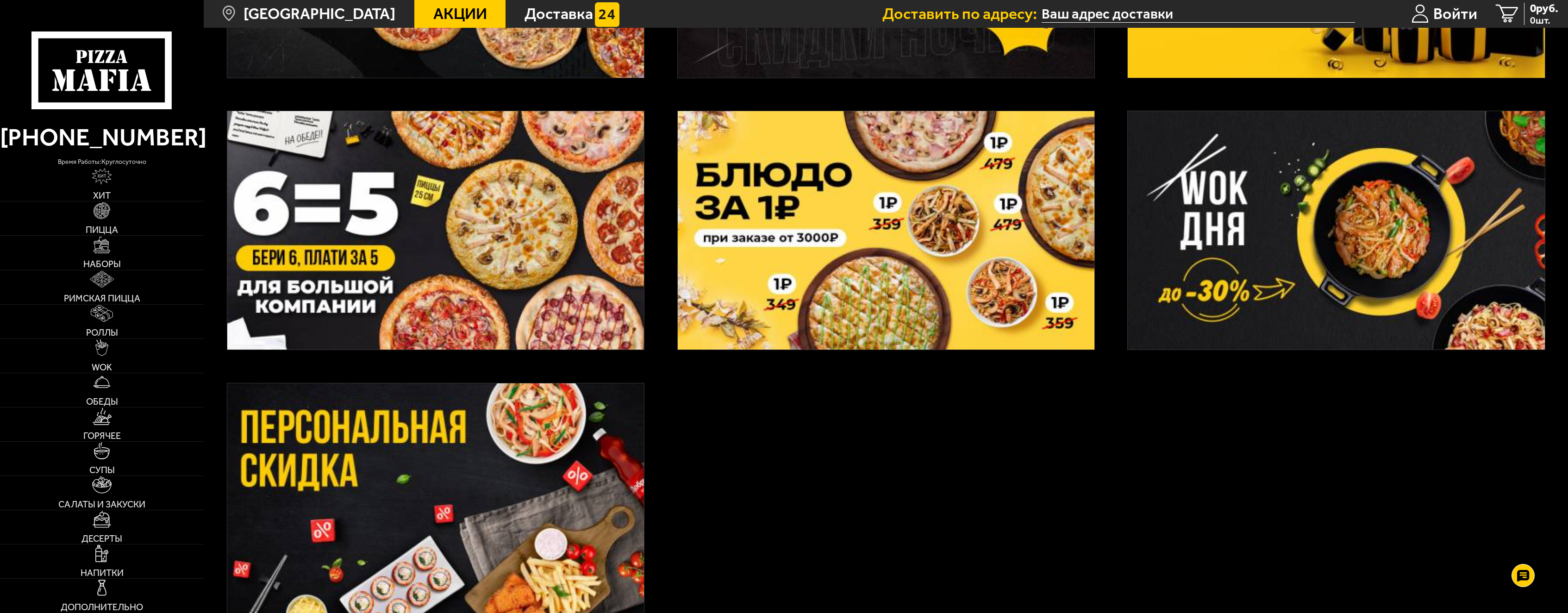
scroll to position [695, 0]
